Goal: Information Seeking & Learning: Find specific fact

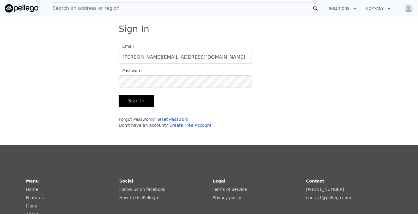
type input "[PERSON_NAME][EMAIL_ADDRESS][DOMAIN_NAME]"
click at [134, 100] on button "Sign In" at bounding box center [136, 101] width 35 height 12
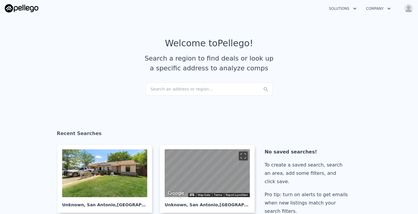
click at [157, 89] on div "Search an address or region..." at bounding box center [208, 89] width 127 height 13
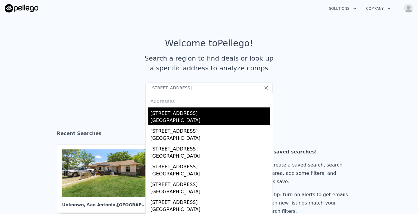
type input "[STREET_ADDRESS]"
click at [180, 117] on div "[STREET_ADDRESS]" at bounding box center [209, 113] width 119 height 10
